Goal: Task Accomplishment & Management: Manage account settings

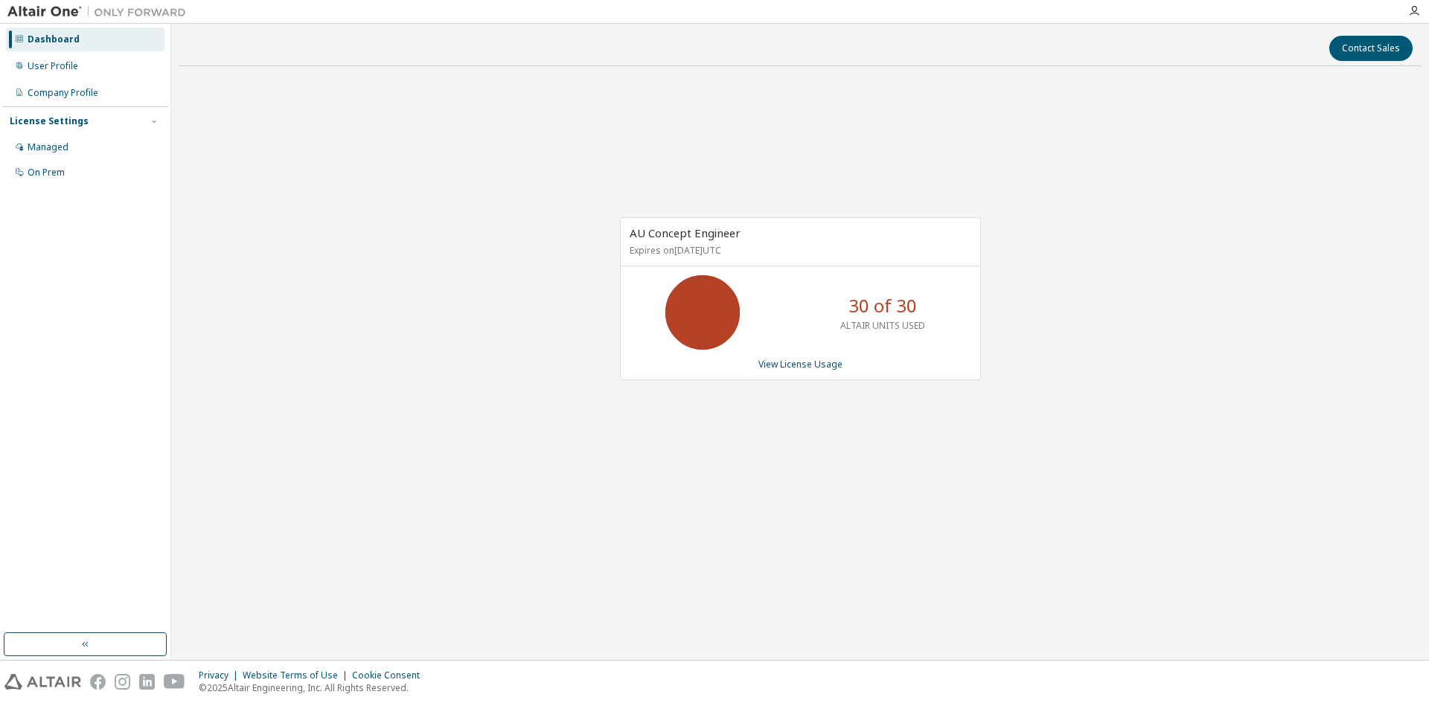
click at [721, 324] on icon at bounding box center [702, 312] width 37 height 37
click at [801, 367] on link "View License Usage" at bounding box center [800, 364] width 84 height 13
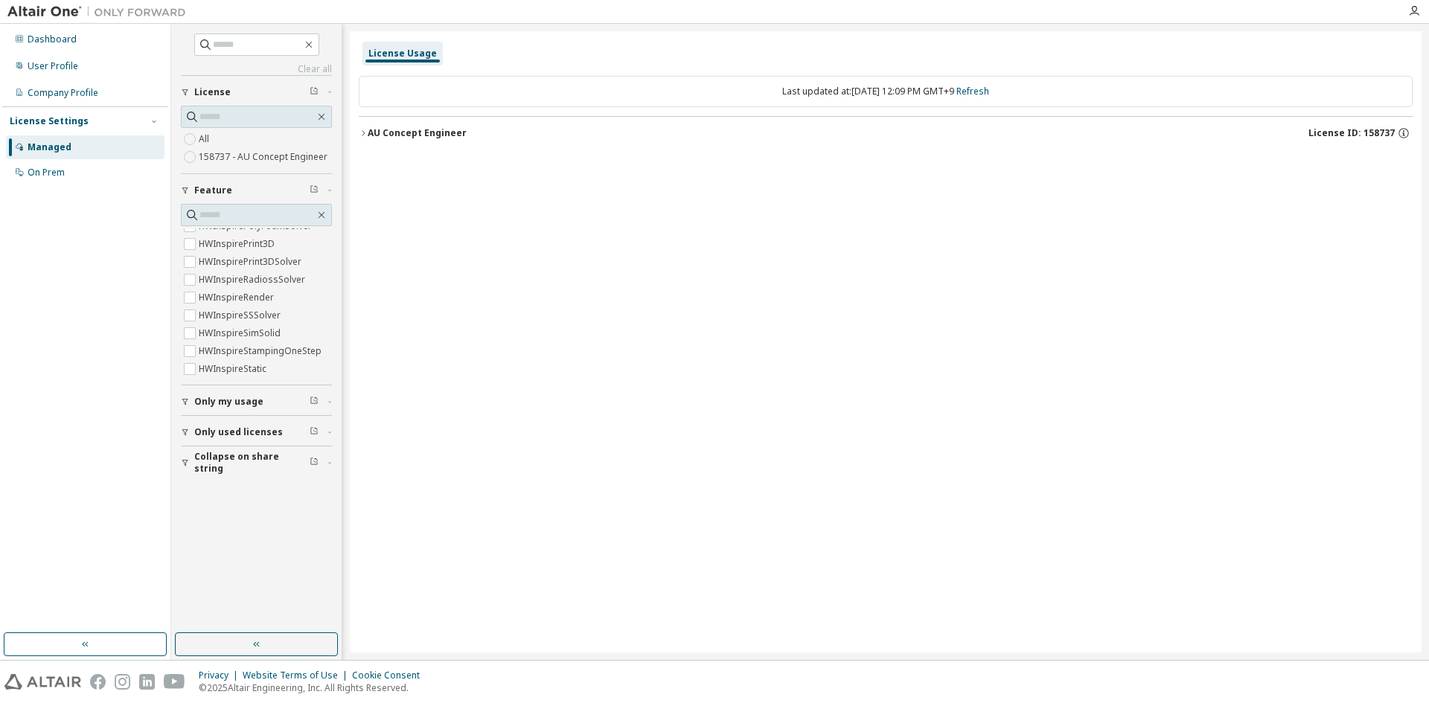
scroll to position [1191, 0]
click at [239, 33] on div "Clear all Collapse on share string Only used licenses Only my usage Feature Hyp…" at bounding box center [256, 328] width 166 height 605
click at [236, 46] on input "text" at bounding box center [257, 44] width 89 height 15
type input "*******"
click at [243, 409] on button "Only my usage" at bounding box center [256, 401] width 151 height 33
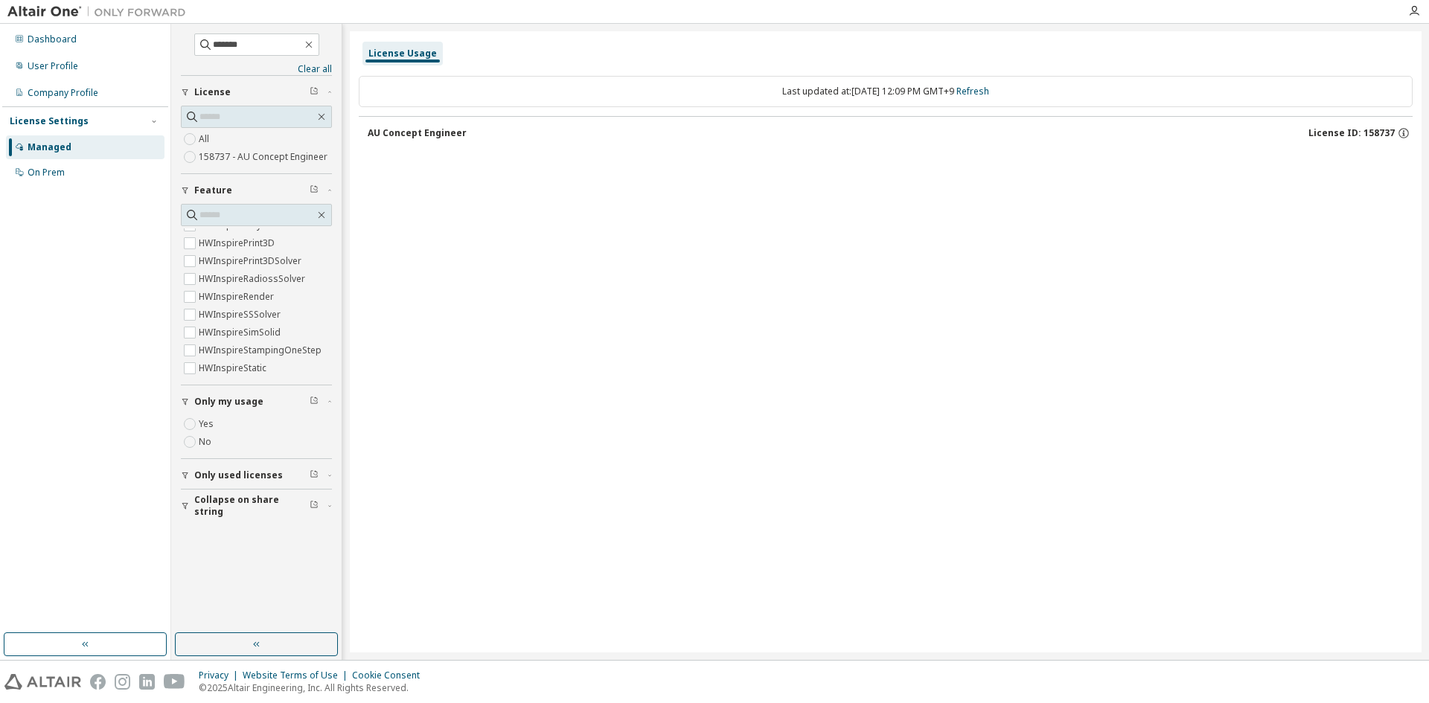
click at [224, 467] on button "Only used licenses" at bounding box center [256, 475] width 151 height 33
click at [239, 553] on span "Collapse on share string" at bounding box center [251, 549] width 115 height 24
click at [208, 505] on label "Yes" at bounding box center [208, 498] width 18 height 18
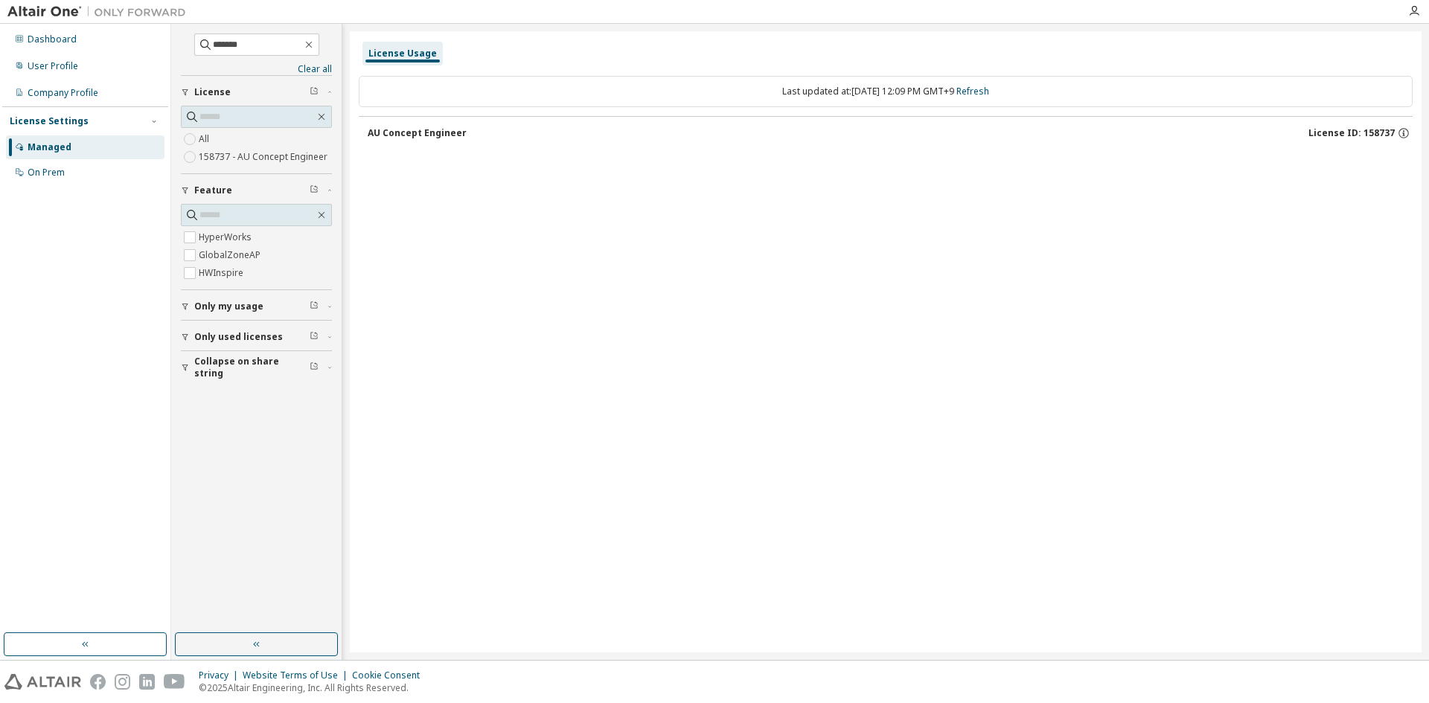
click at [874, 351] on div "License Usage Last updated at: [DATE] 12:09 PM GMT+9 Refresh AU Concept Enginee…" at bounding box center [886, 341] width 1072 height 621
click at [1377, 129] on span "License ID: 158737" at bounding box center [1351, 133] width 86 height 12
click at [1406, 136] on icon "button" at bounding box center [1403, 133] width 13 height 13
click at [997, 184] on div "License Usage Last updated at: [DATE] 12:09 PM GMT+9 Refresh AU Concept Enginee…" at bounding box center [886, 341] width 1072 height 621
click at [423, 131] on div "AU Concept Engineer" at bounding box center [417, 133] width 99 height 12
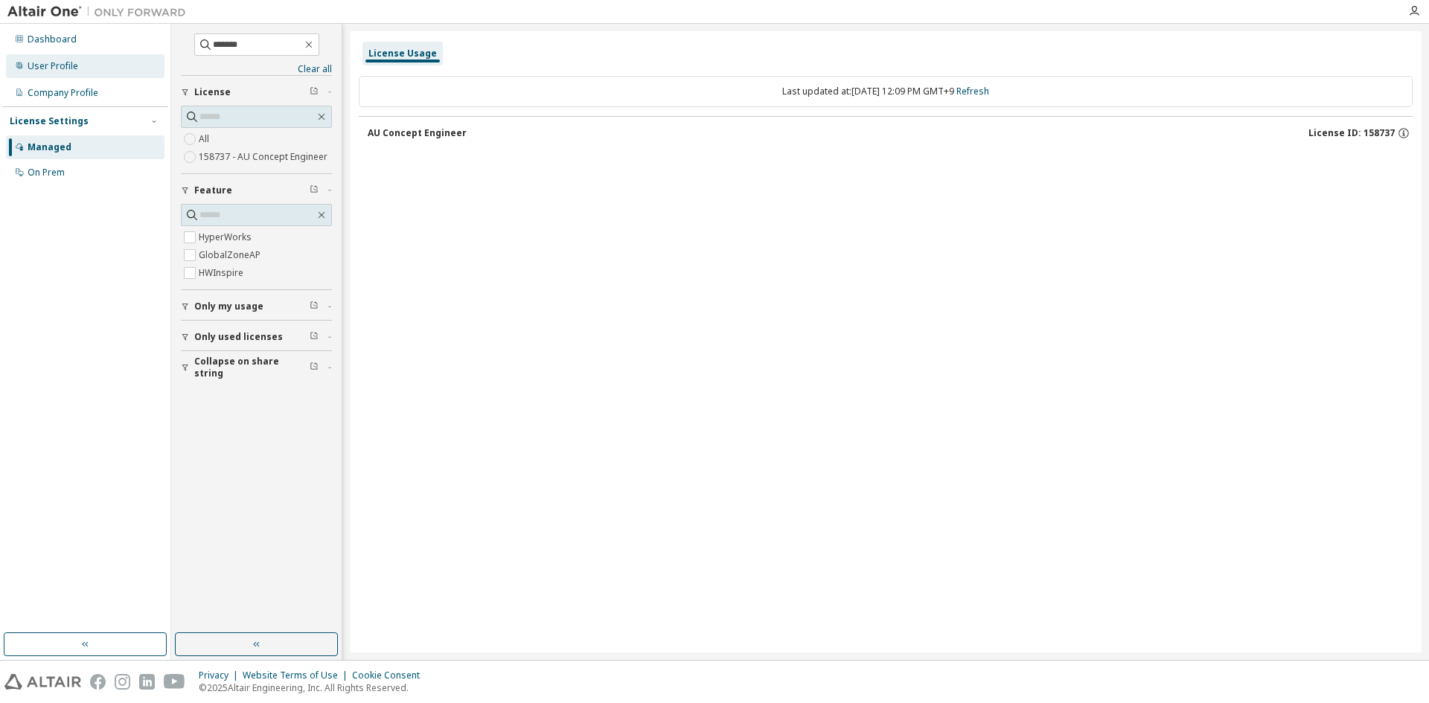
click at [74, 67] on div "User Profile" at bounding box center [53, 66] width 51 height 12
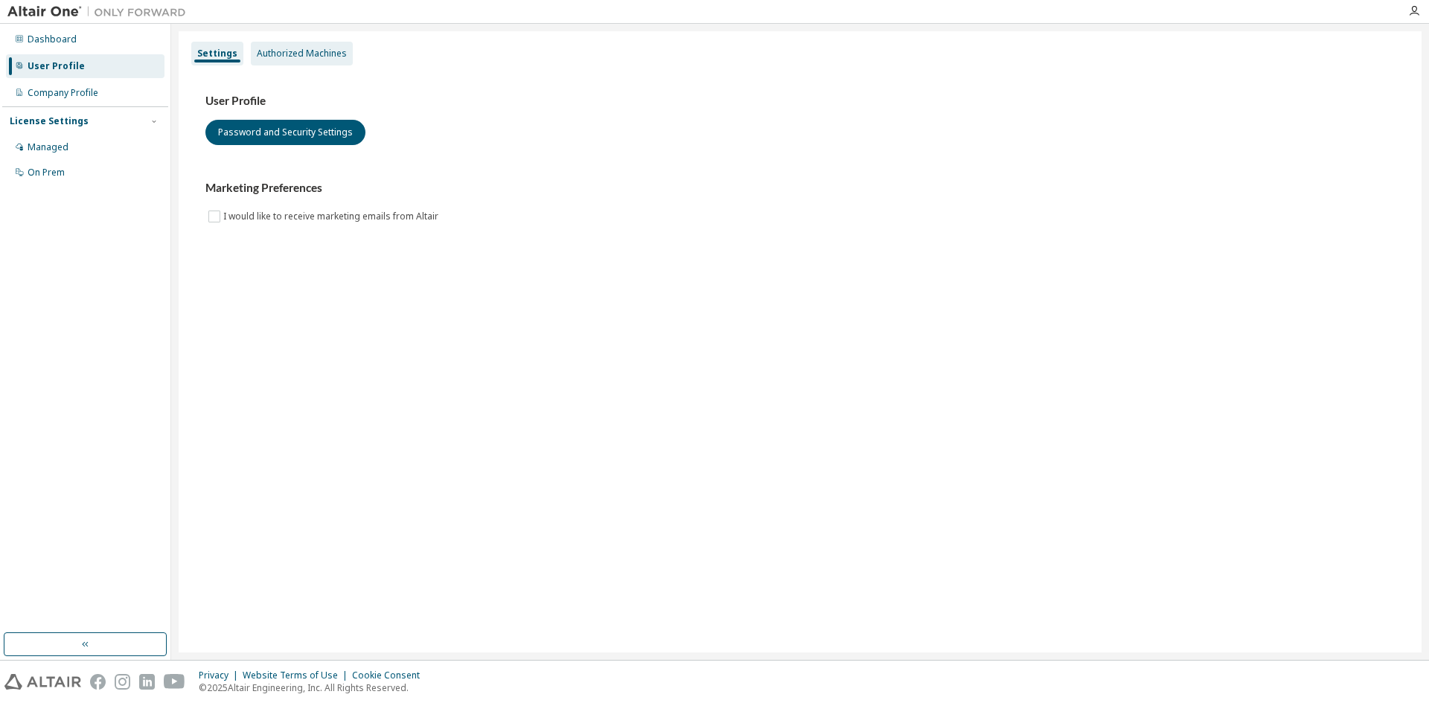
click at [274, 57] on div "Authorized Machines" at bounding box center [302, 54] width 90 height 12
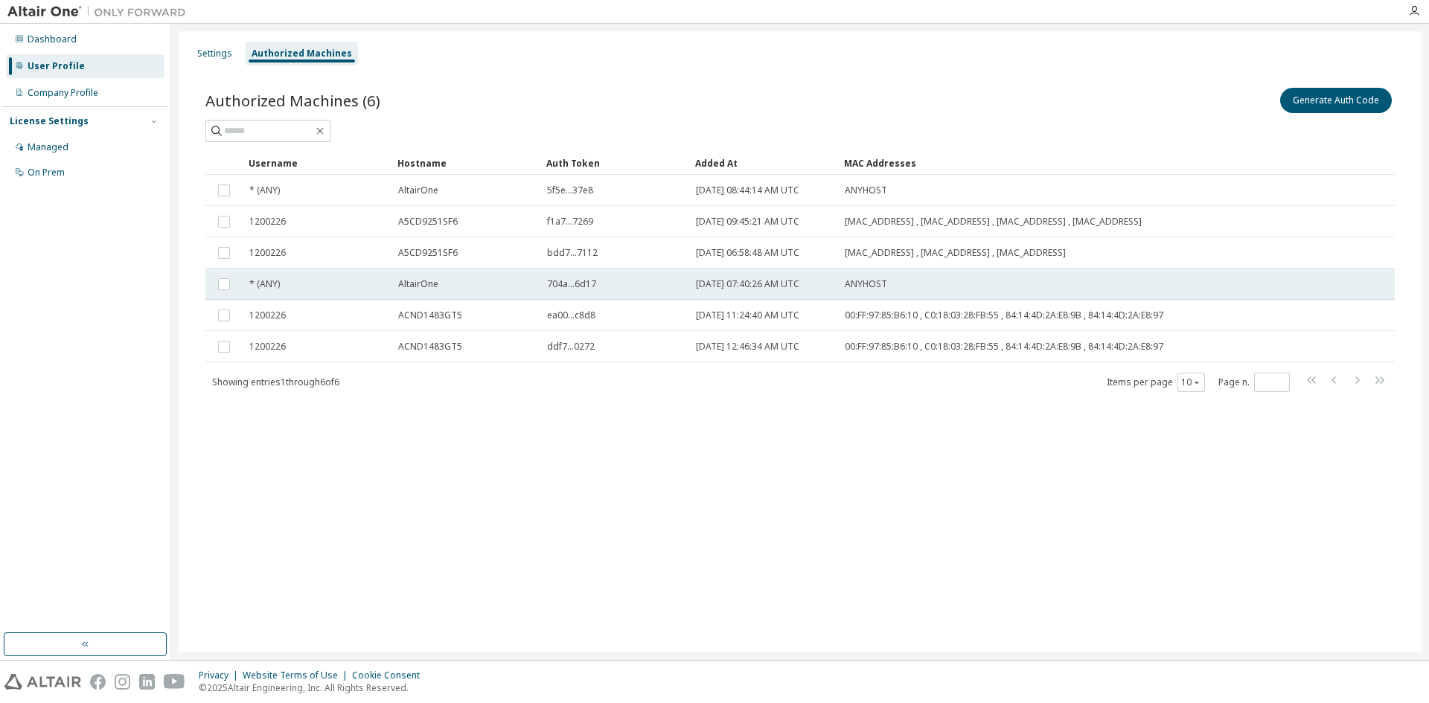
click at [361, 288] on div "* (ANY)" at bounding box center [316, 284] width 135 height 12
click at [361, 287] on div "* (ANY)" at bounding box center [316, 284] width 135 height 12
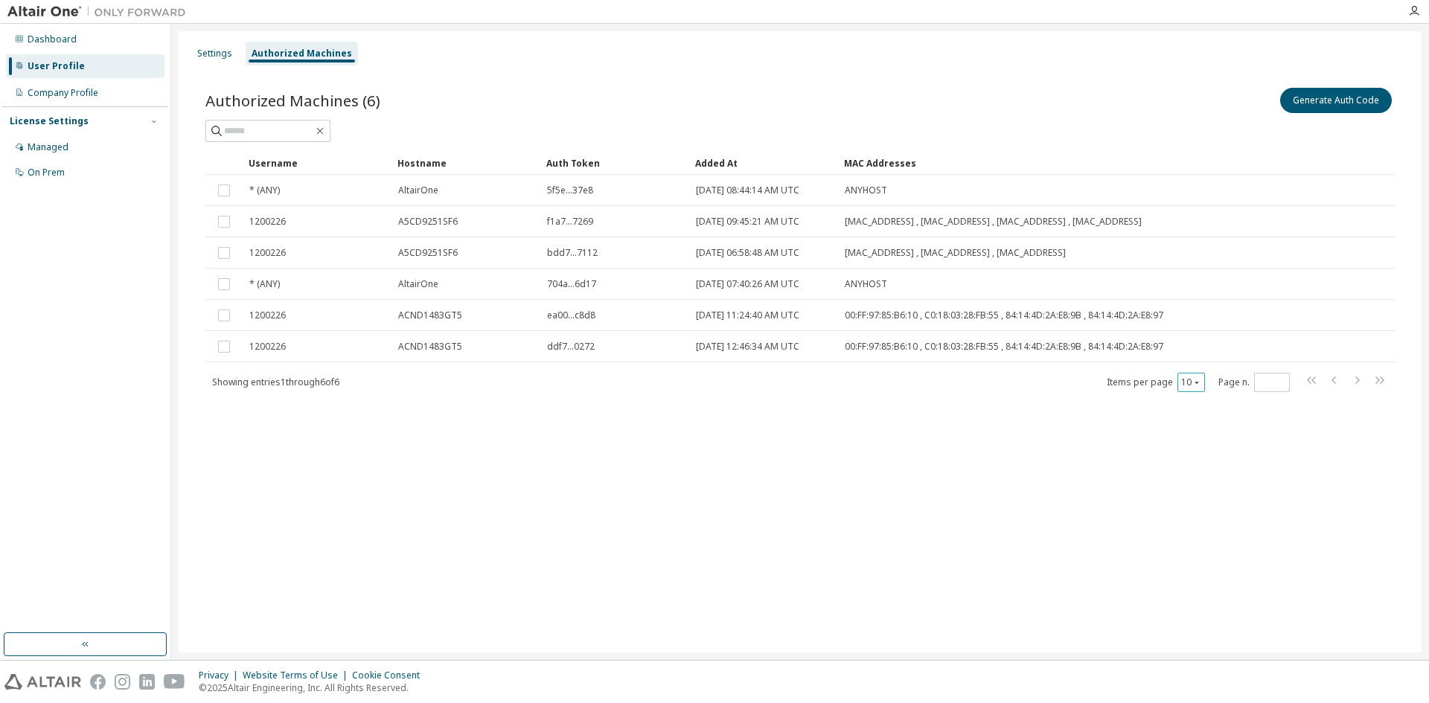
click at [1188, 385] on button "10" at bounding box center [1191, 383] width 20 height 12
click at [1200, 469] on div "100" at bounding box center [1236, 474] width 119 height 18
click at [78, 96] on div "Company Profile" at bounding box center [63, 93] width 71 height 12
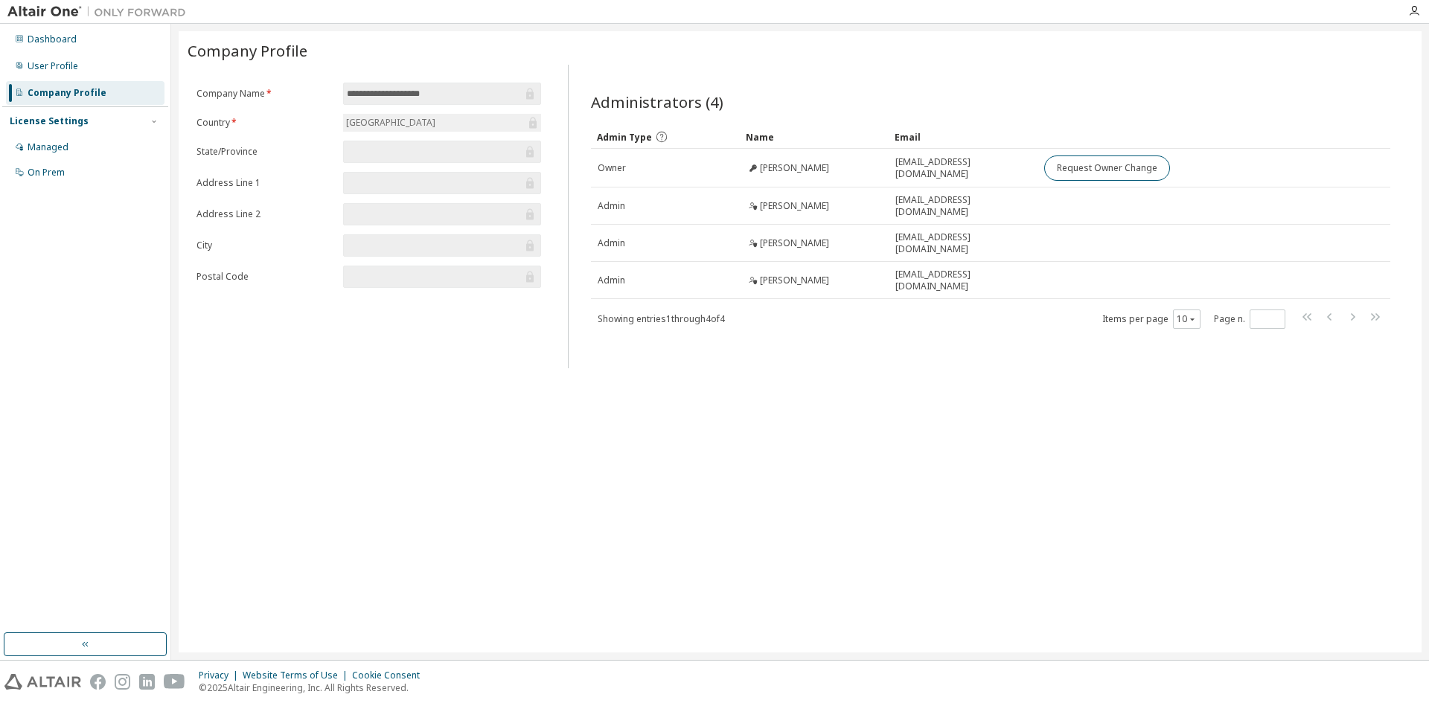
click at [40, 112] on div "License Settings Managed On Prem" at bounding box center [85, 146] width 166 height 80
click at [44, 118] on div "License Settings" at bounding box center [49, 121] width 79 height 12
click at [47, 141] on div "Managed" at bounding box center [48, 147] width 41 height 12
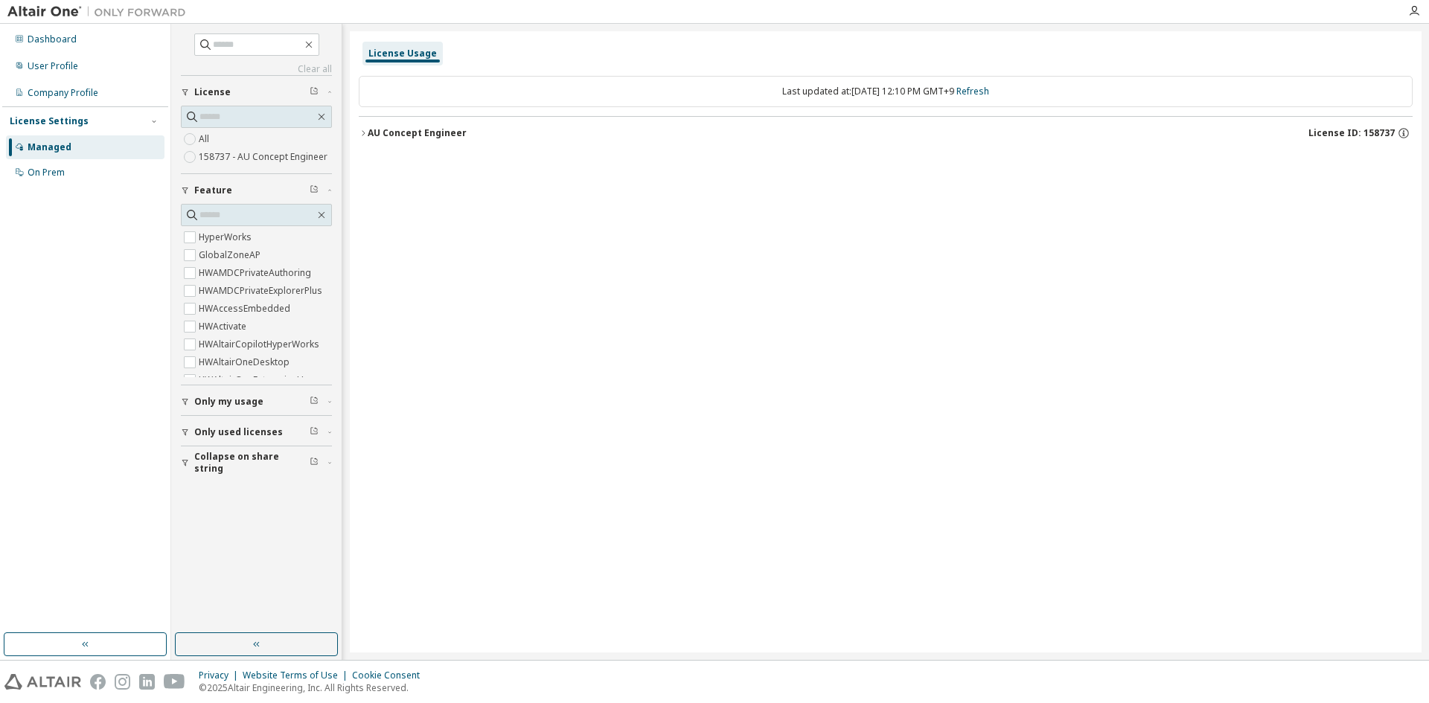
click at [360, 137] on icon "button" at bounding box center [363, 133] width 9 height 9
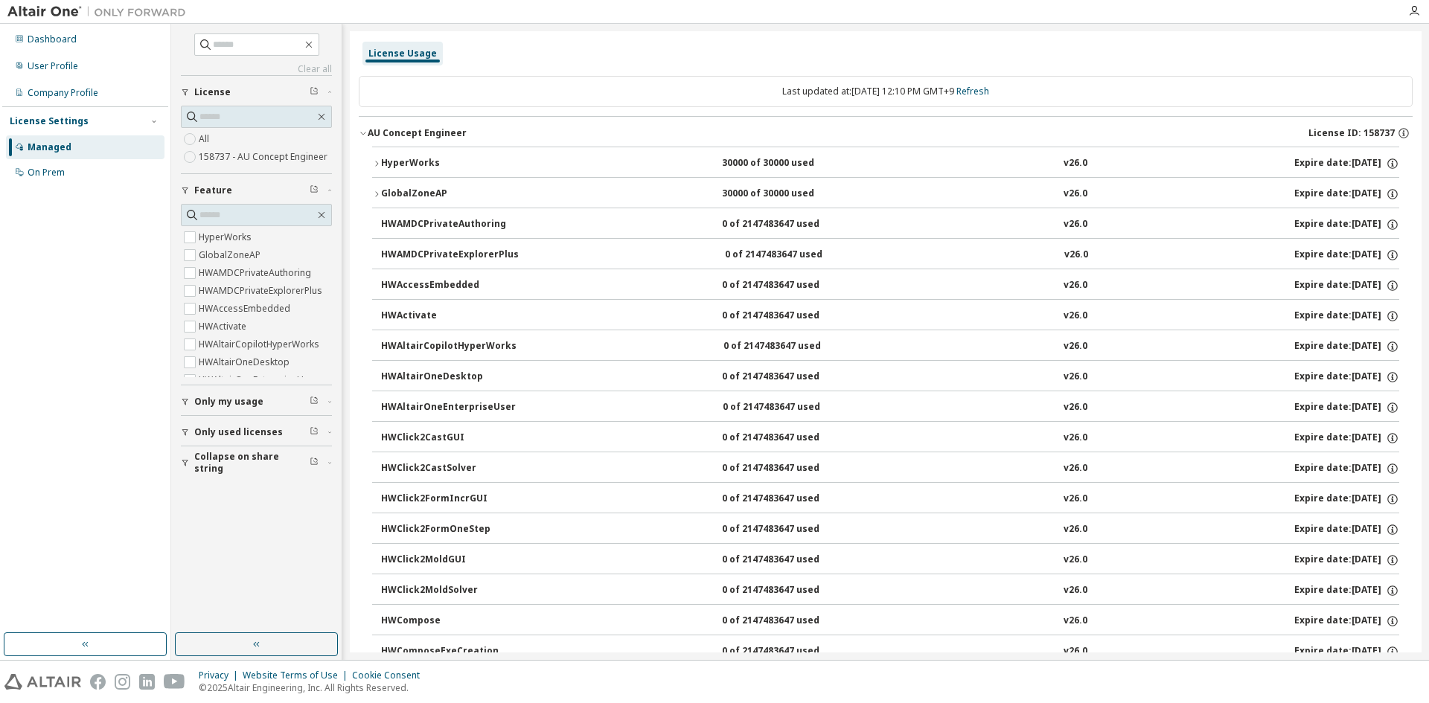
click at [378, 164] on icon "button" at bounding box center [376, 163] width 3 height 5
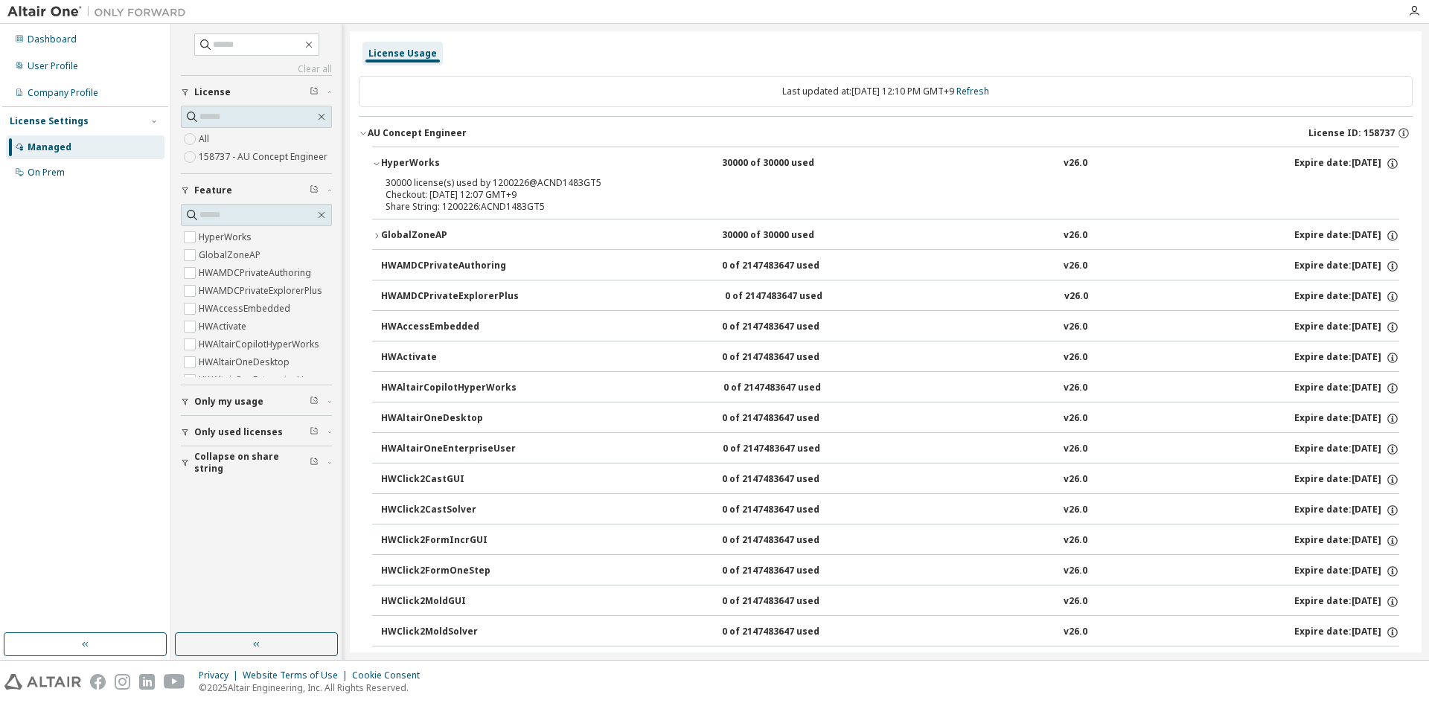
click at [378, 234] on icon "button" at bounding box center [376, 235] width 9 height 9
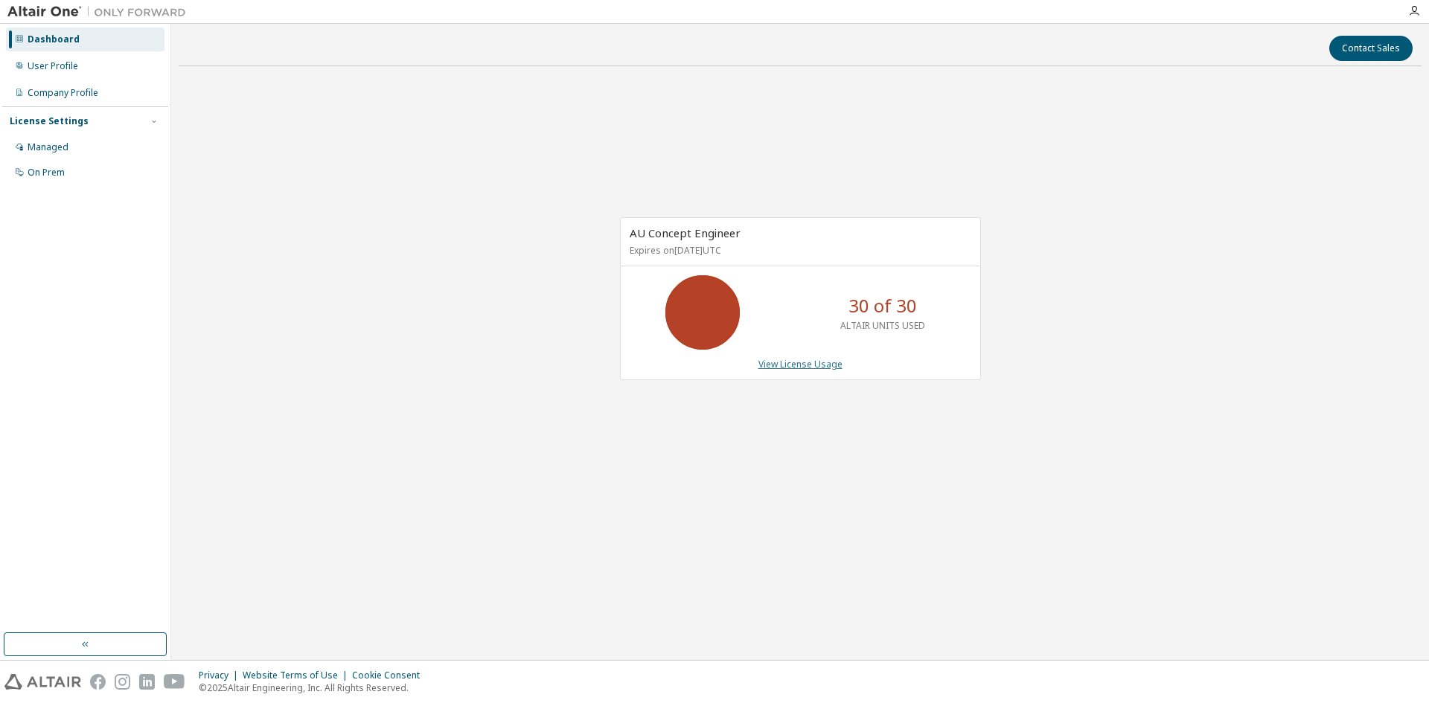
click at [798, 361] on link "View License Usage" at bounding box center [800, 364] width 84 height 13
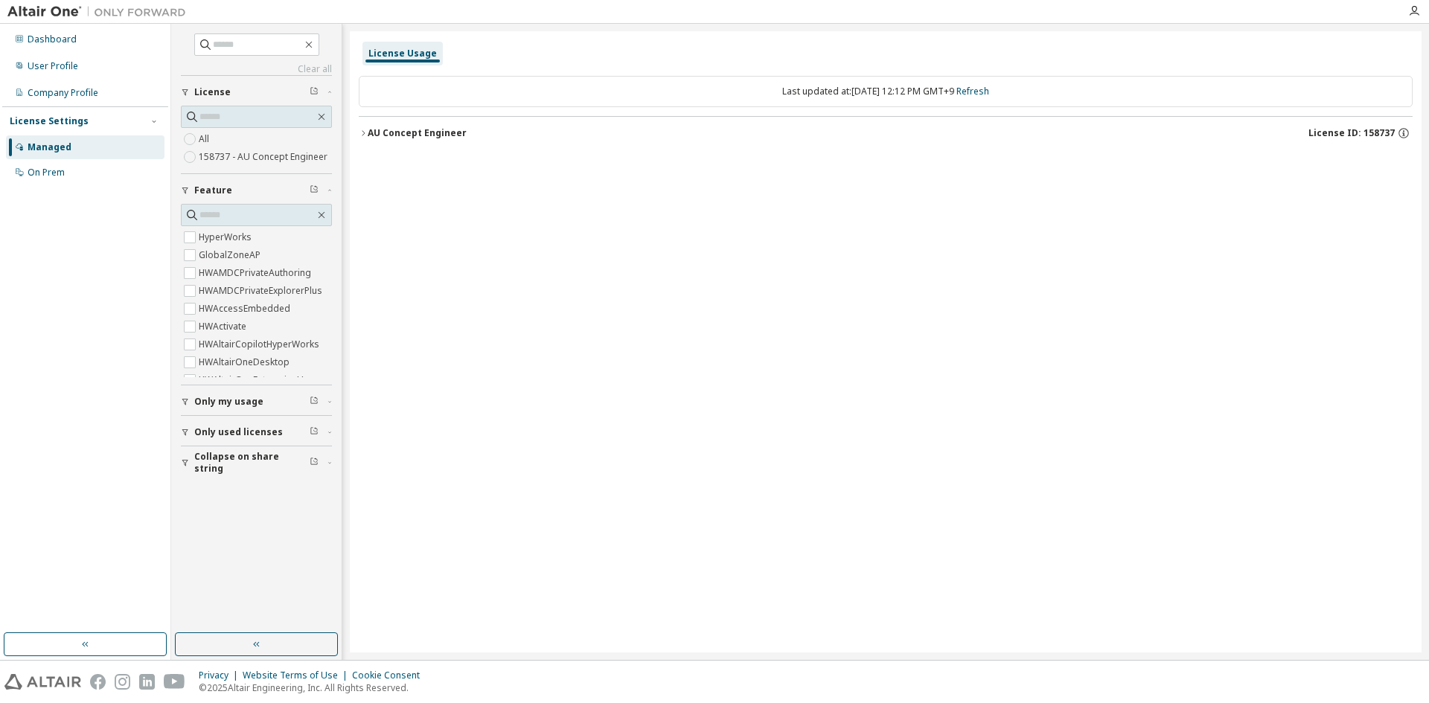
click at [363, 134] on icon "button" at bounding box center [363, 133] width 9 height 9
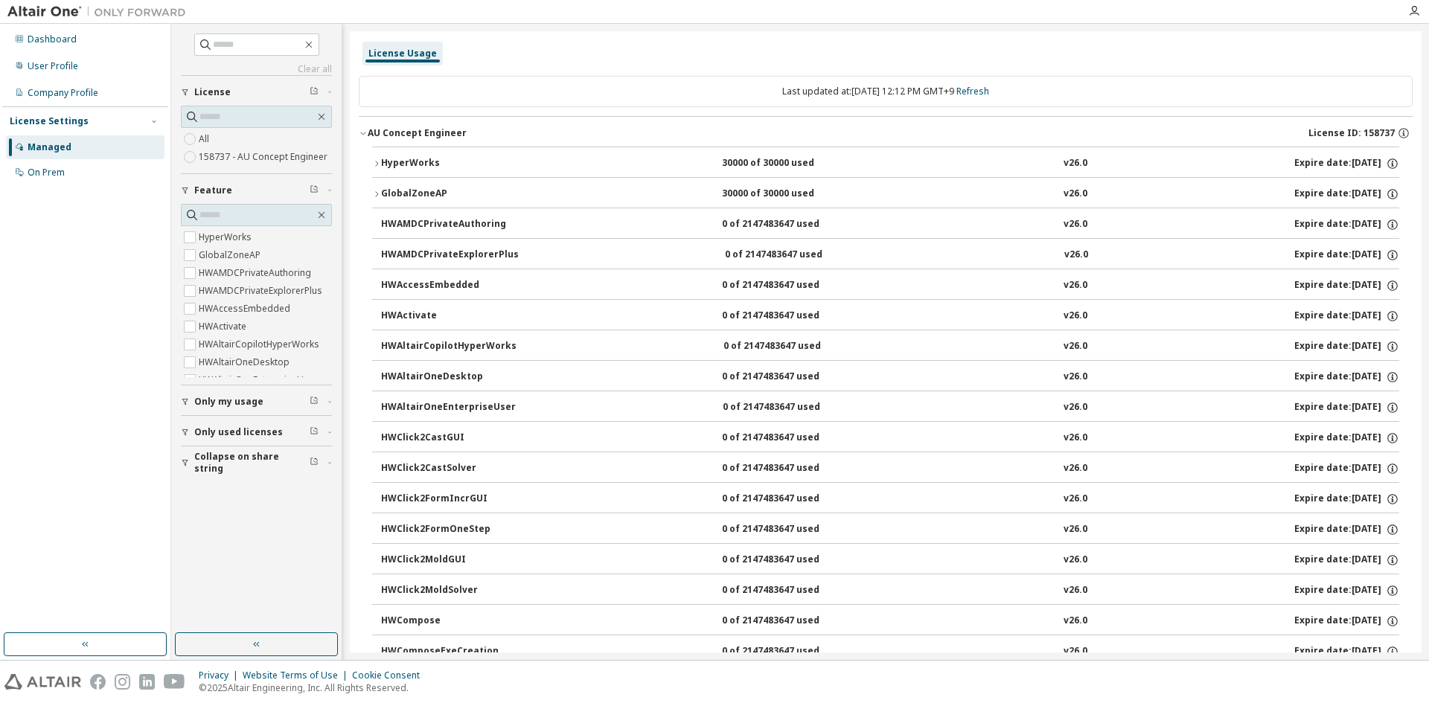
click at [378, 163] on icon "button" at bounding box center [376, 163] width 9 height 9
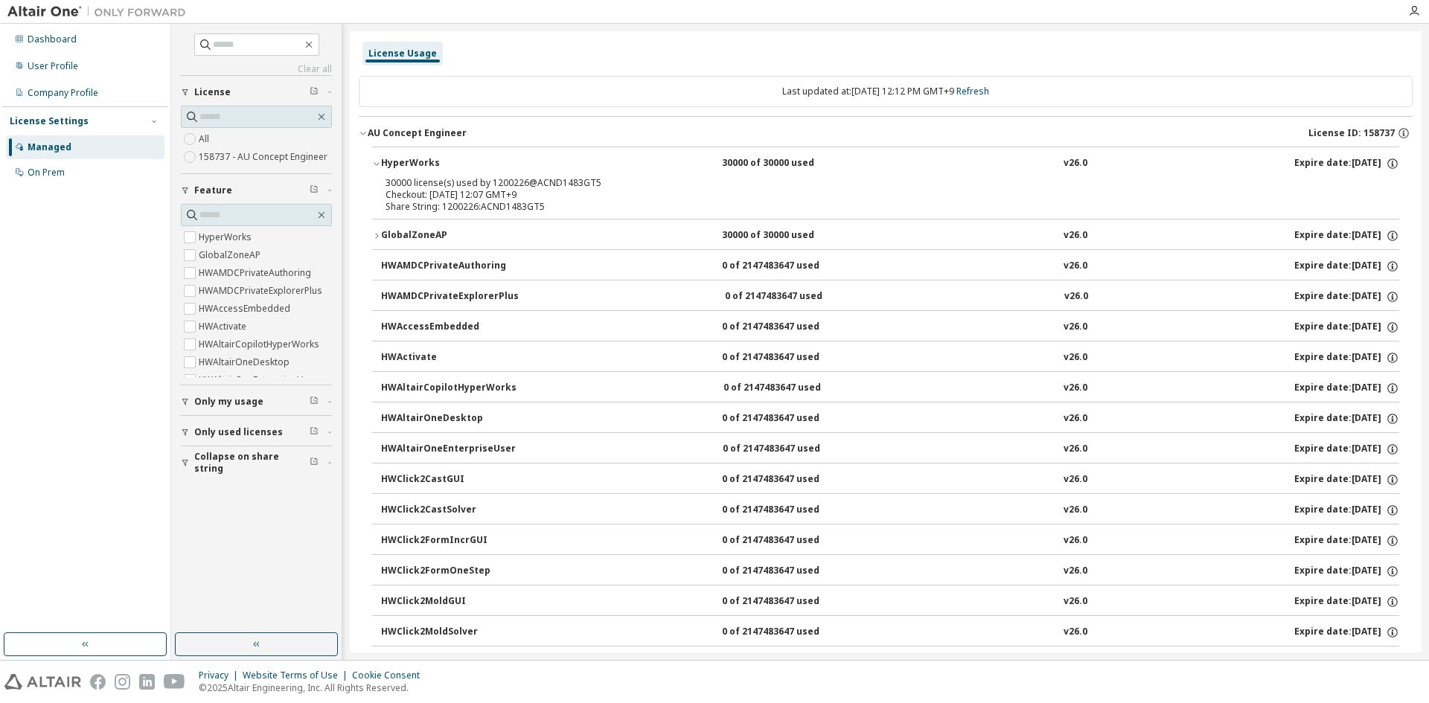
click at [373, 234] on icon "button" at bounding box center [376, 235] width 9 height 9
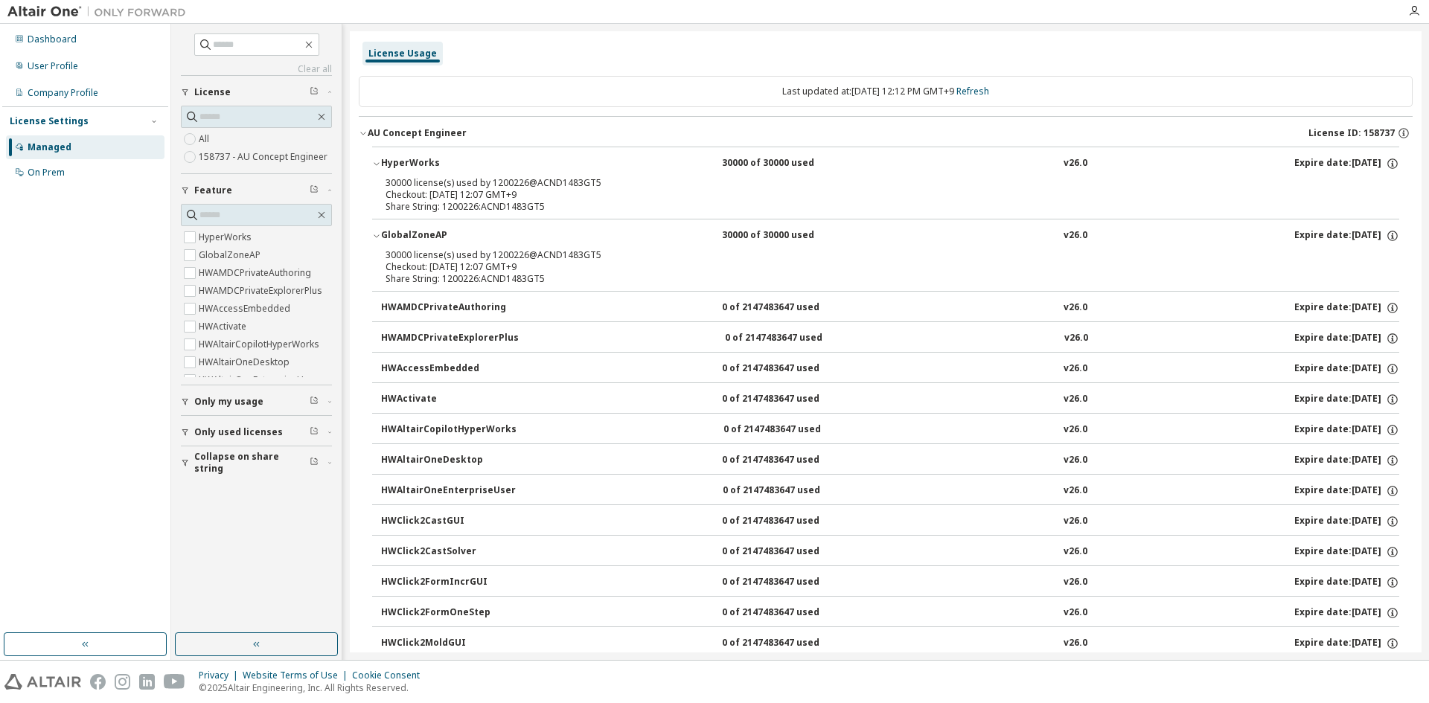
drag, startPoint x: 461, startPoint y: 131, endPoint x: 383, endPoint y: 128, distance: 77.5
click at [383, 128] on div "AU Concept Engineer" at bounding box center [417, 133] width 99 height 12
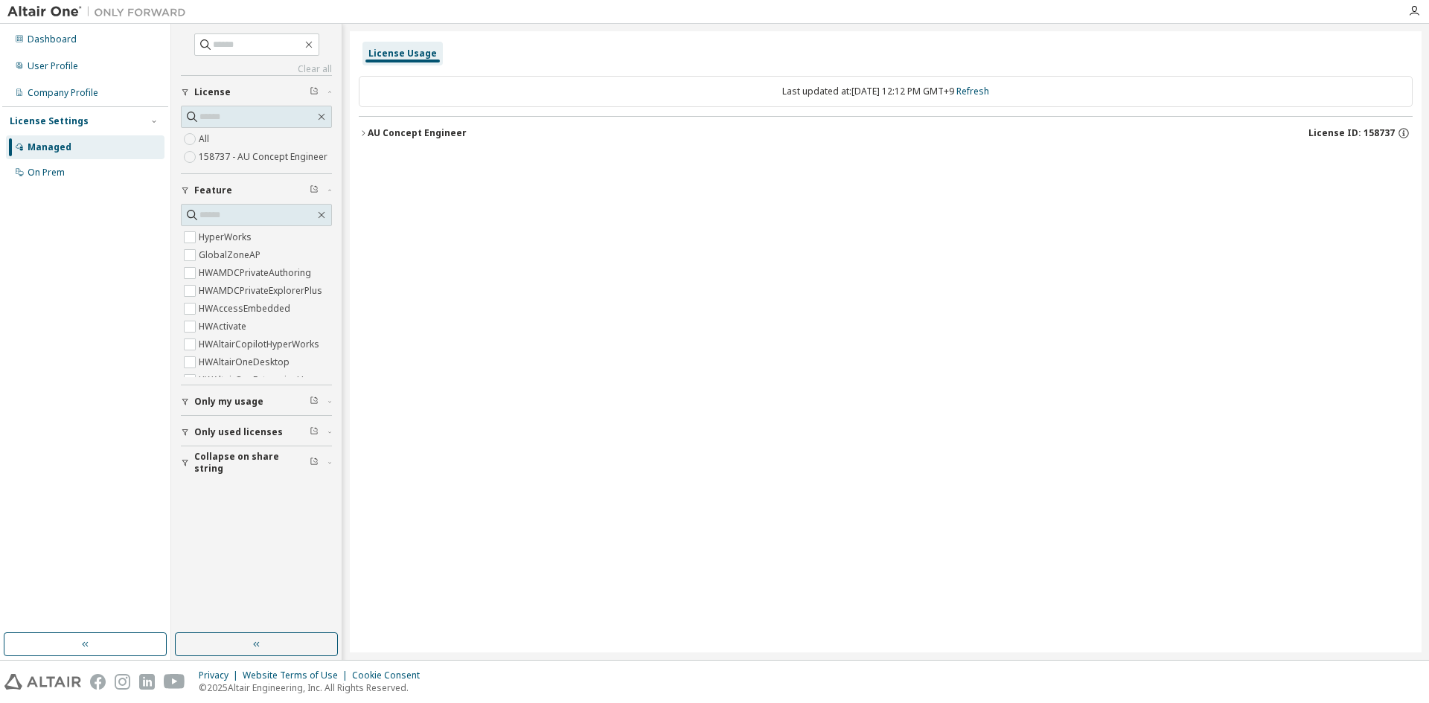
click at [406, 129] on div "AU Concept Engineer" at bounding box center [417, 133] width 99 height 12
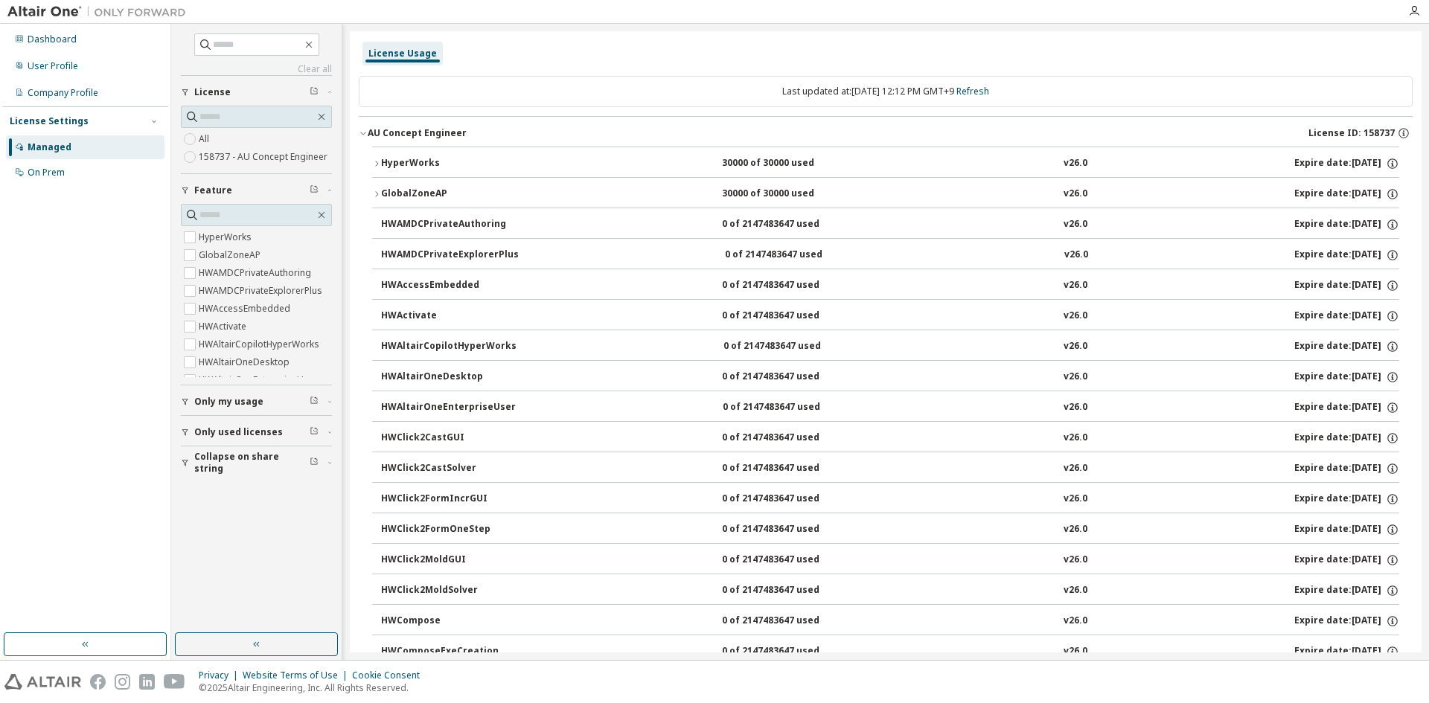
click at [381, 197] on div "GlobalZoneAP" at bounding box center [448, 194] width 134 height 13
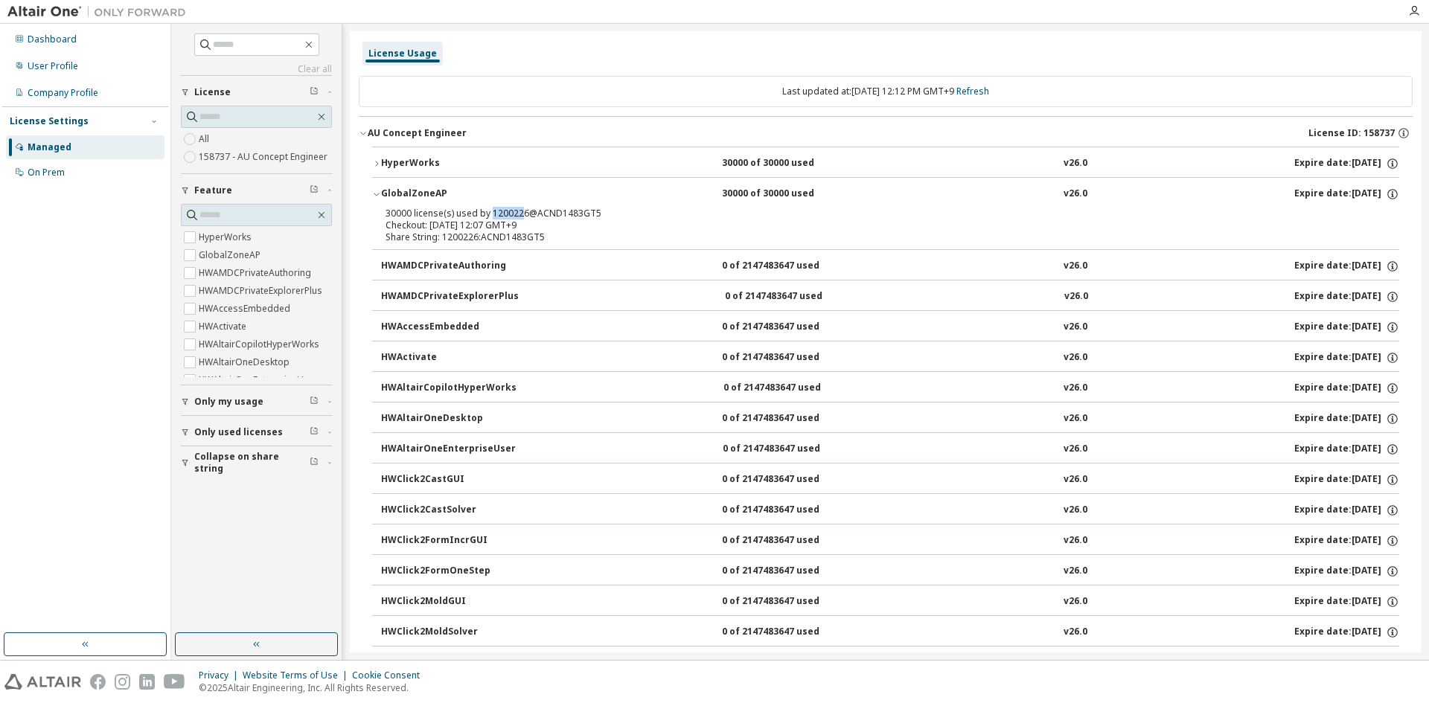
drag, startPoint x: 490, startPoint y: 217, endPoint x: 520, endPoint y: 211, distance: 30.4
click at [520, 211] on div "30000 license(s) used by 1200226@ACND1483GT5" at bounding box center [867, 214] width 964 height 12
click at [387, 153] on button "HyperWorks 30000 of 30000 used v26.0 Expire date: [DATE]" at bounding box center [885, 163] width 1027 height 33
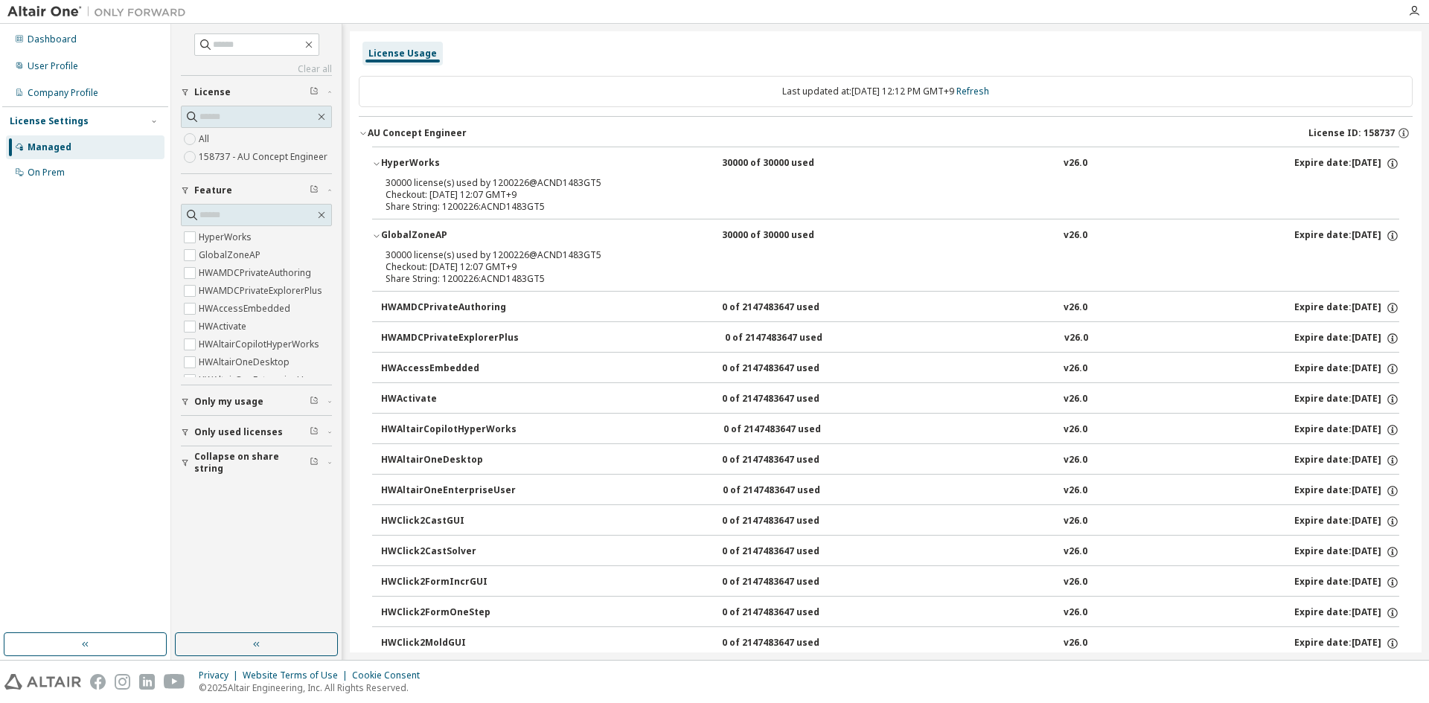
click at [522, 193] on div "Checkout: [DATE] 12:07 GMT+9" at bounding box center [867, 195] width 964 height 12
